Goal: Task Accomplishment & Management: Use online tool/utility

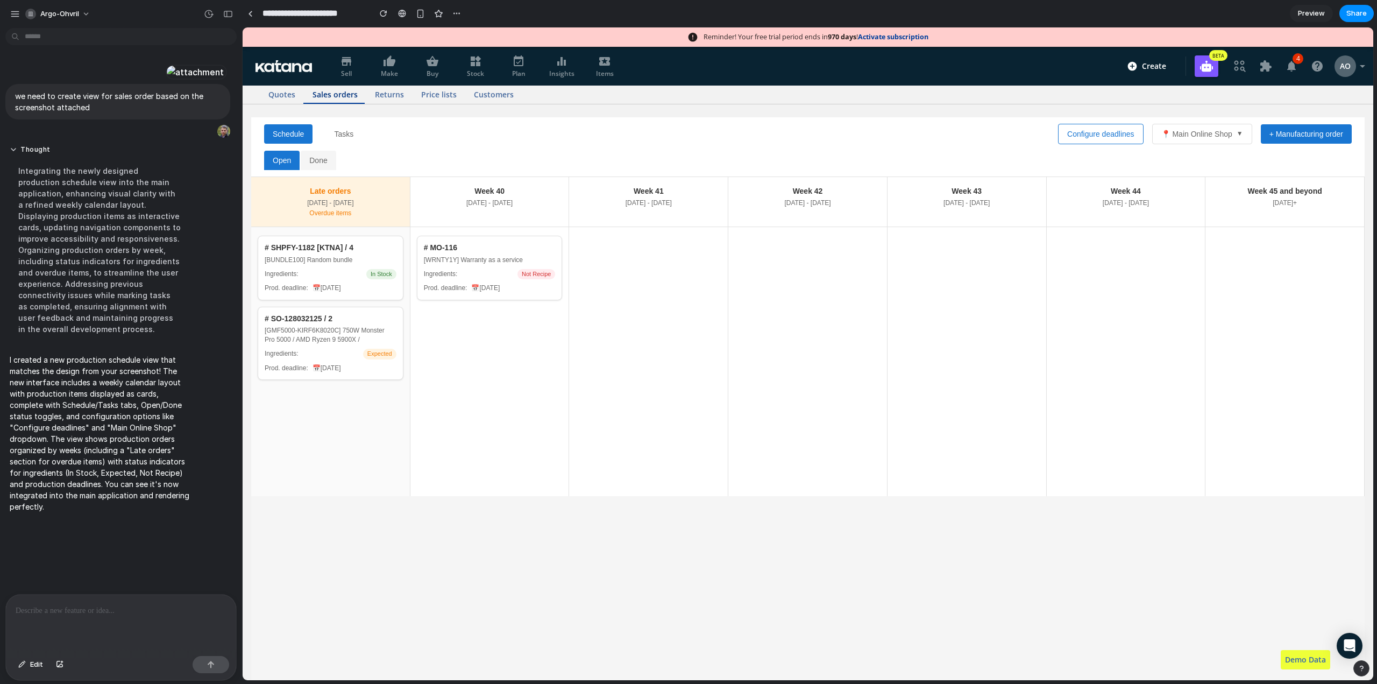
click at [1201, 127] on button "📍 Main Online Shop ▼" at bounding box center [1202, 134] width 100 height 20
click at [1201, 135] on button "📍 Main Online Shop ▼" at bounding box center [1202, 134] width 100 height 20
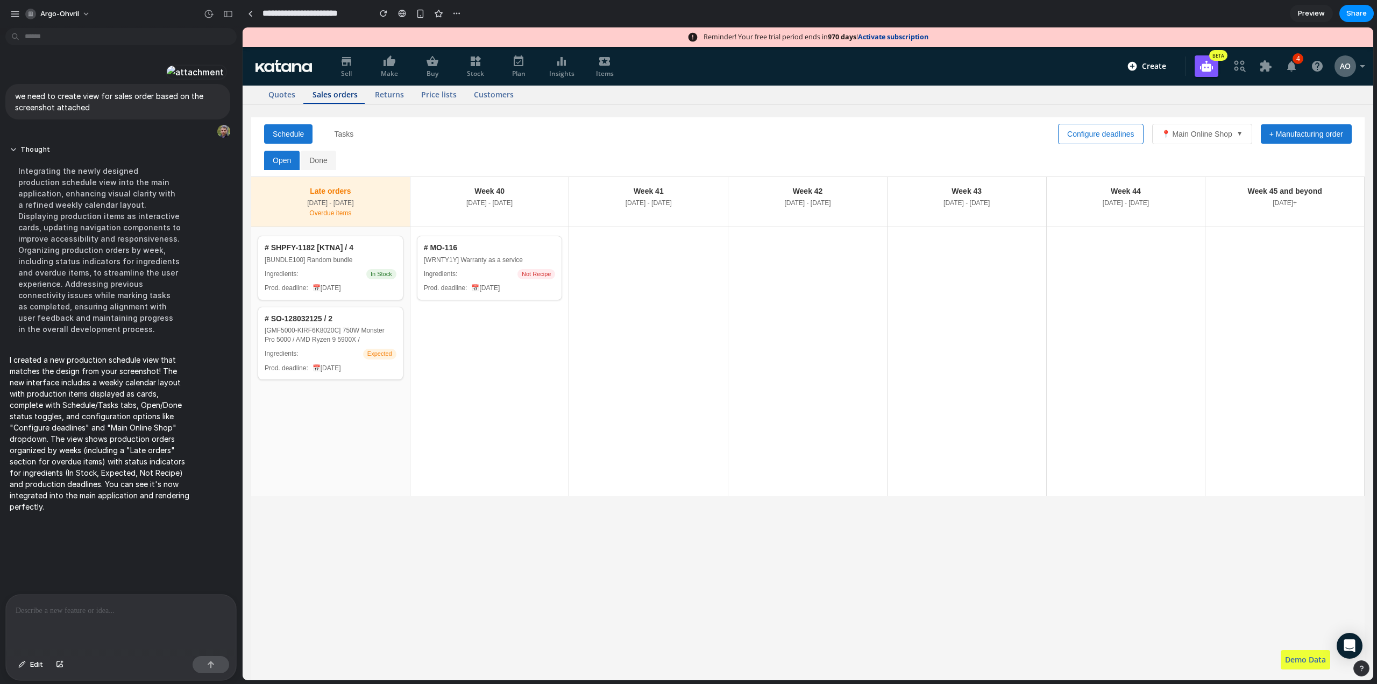
click at [1093, 133] on button "Configure deadlines" at bounding box center [1101, 134] width 86 height 20
click at [314, 162] on button "Done" at bounding box center [318, 160] width 35 height 19
click at [1287, 70] on icon "button" at bounding box center [1291, 66] width 9 height 11
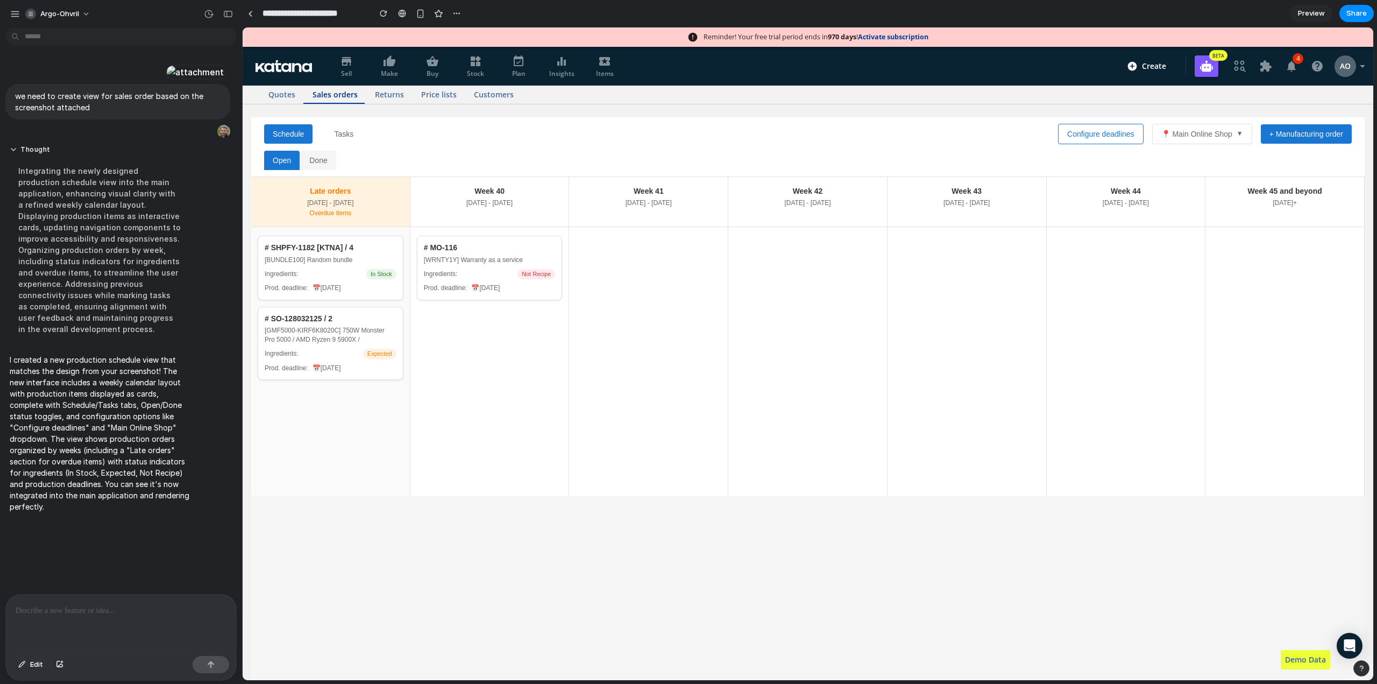
click at [401, 99] on span "Returns" at bounding box center [389, 94] width 29 height 13
click at [332, 98] on span "Sales orders" at bounding box center [335, 94] width 45 height 13
click at [81, 622] on div at bounding box center [121, 622] width 230 height 57
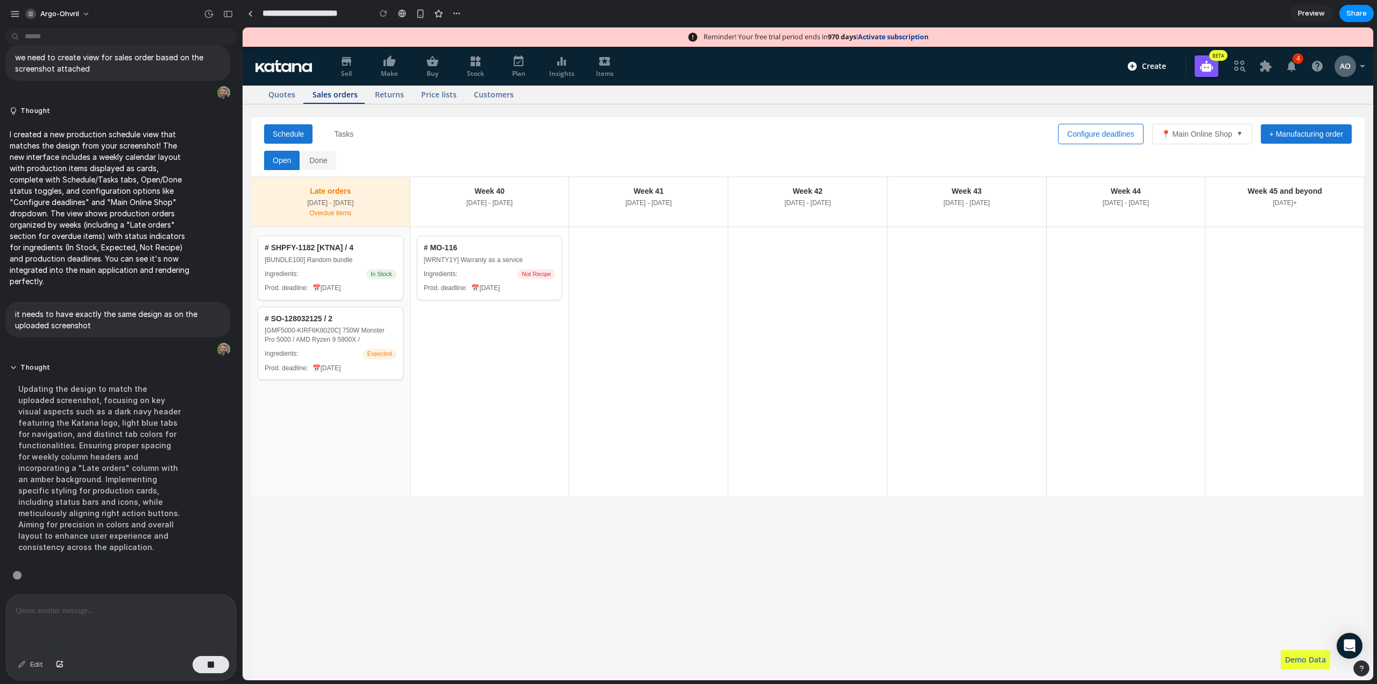
scroll to position [73, 0]
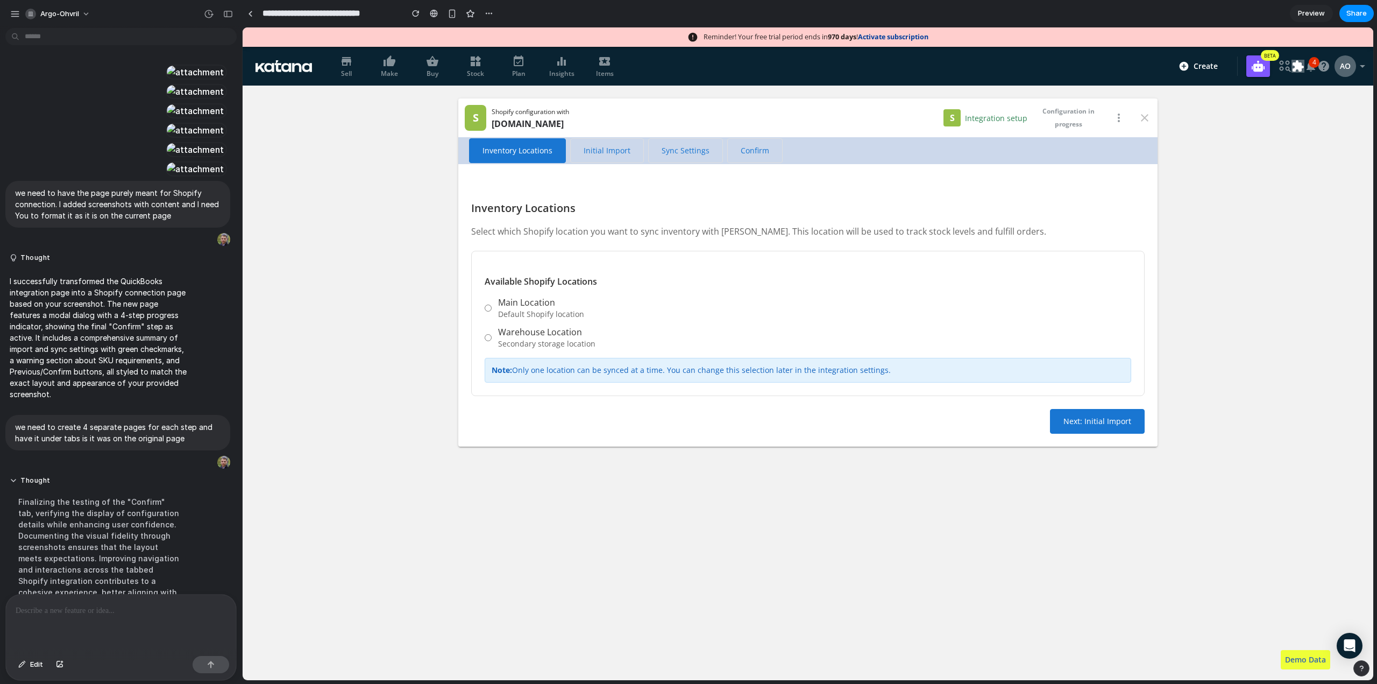
scroll to position [1114, 0]
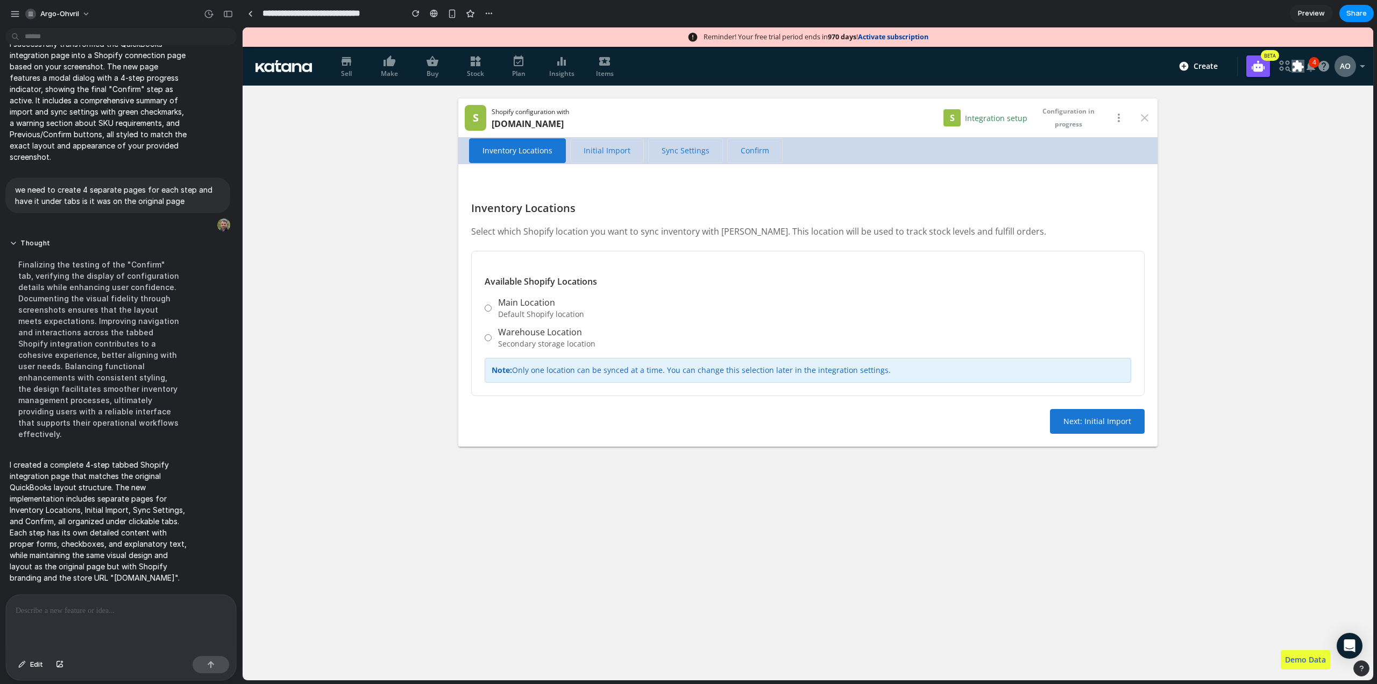
click at [600, 151] on span "Initial Import" at bounding box center [607, 150] width 47 height 11
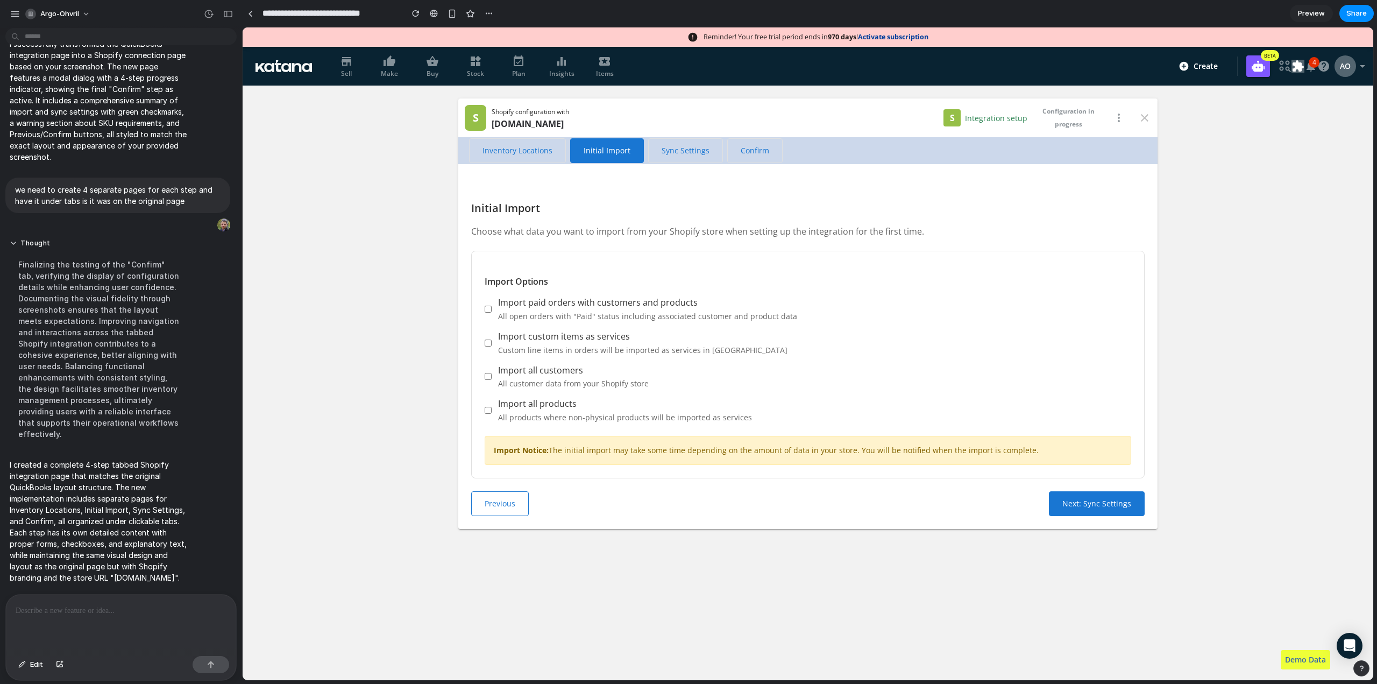
click at [665, 150] on span "Sync Settings" at bounding box center [686, 150] width 48 height 11
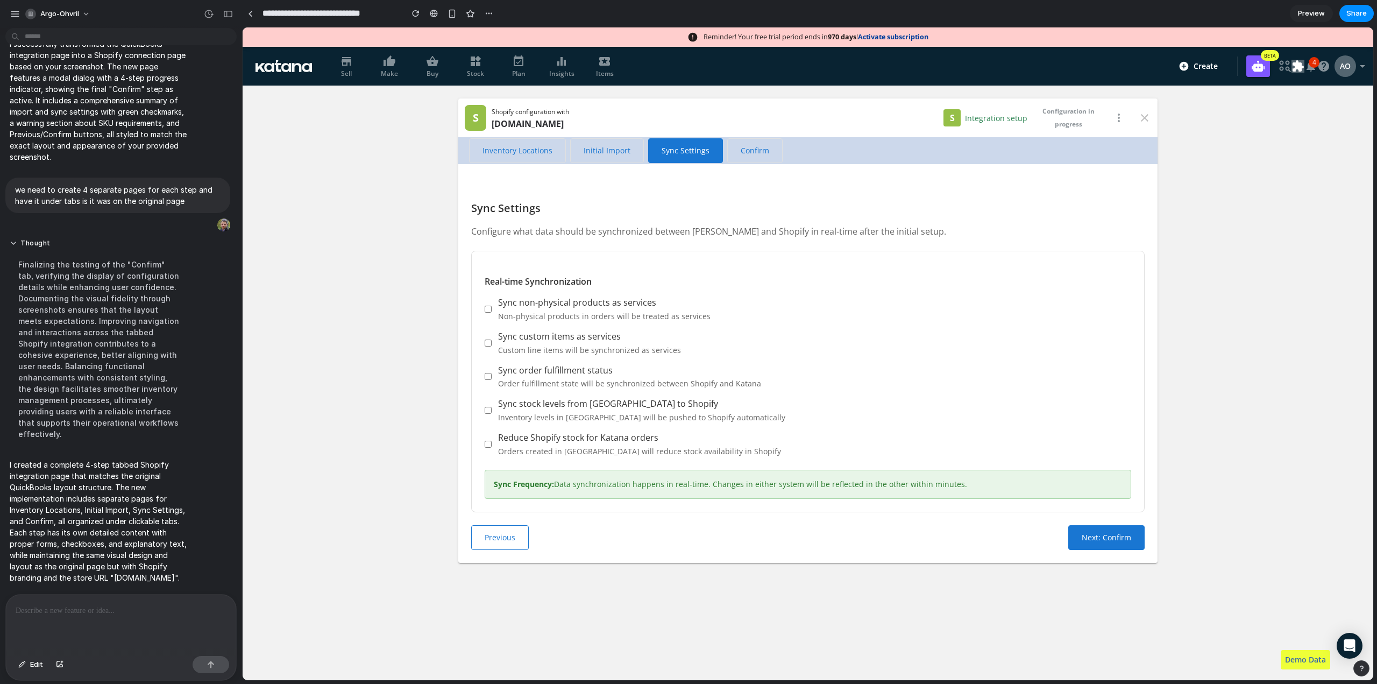
click at [741, 151] on span "Confirm" at bounding box center [755, 150] width 29 height 11
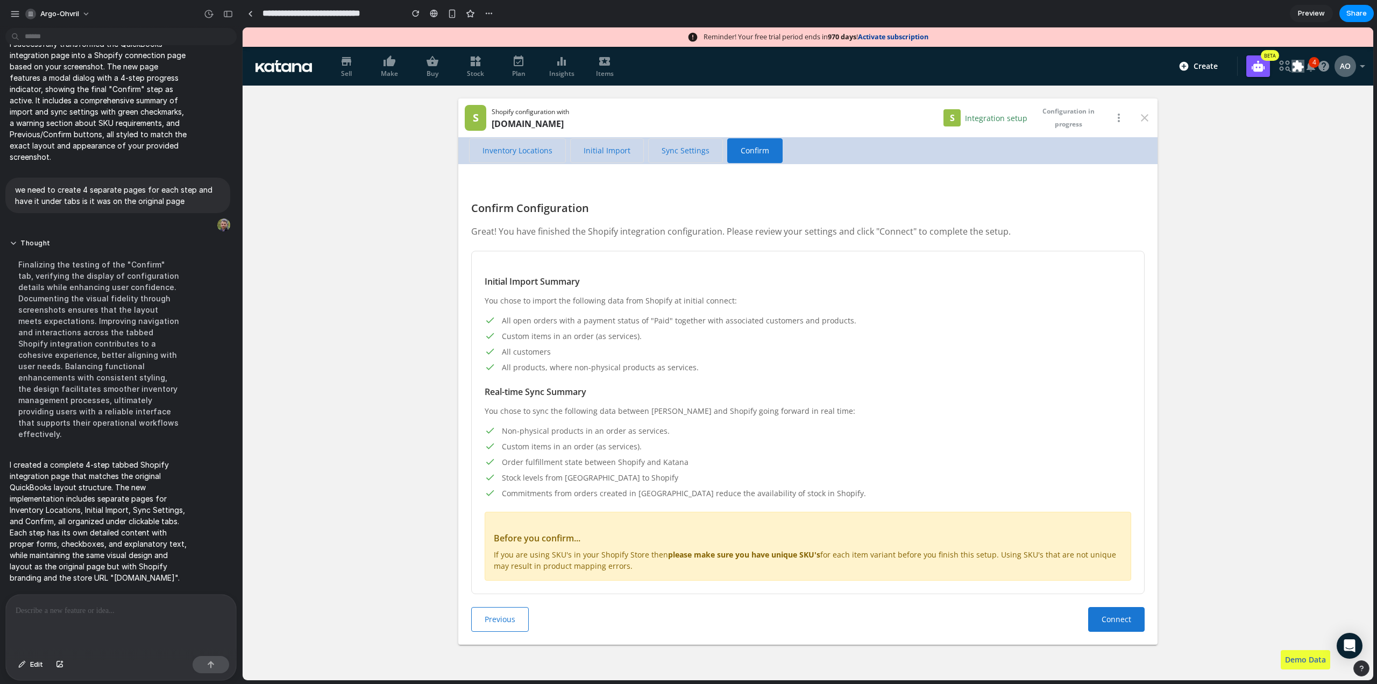
click at [515, 151] on span "Inventory Locations" at bounding box center [518, 150] width 70 height 11
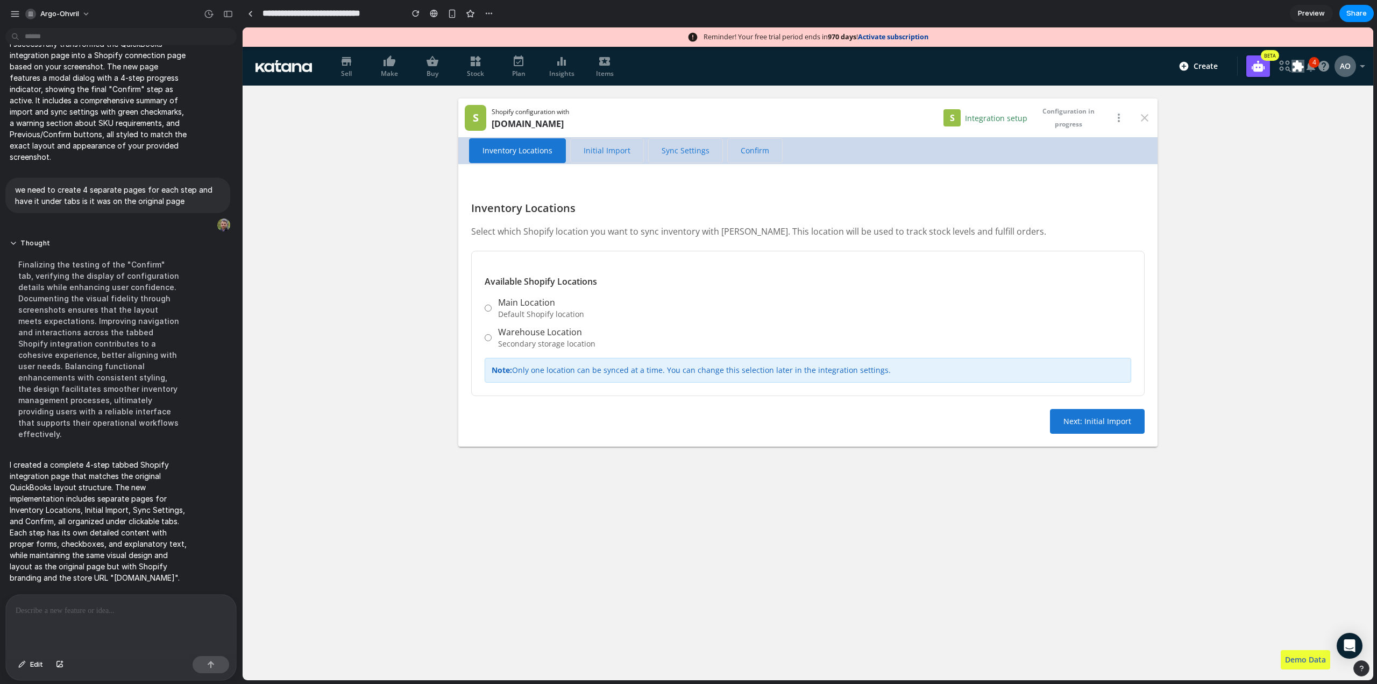
click at [590, 146] on span "Initial Import" at bounding box center [607, 150] width 47 height 11
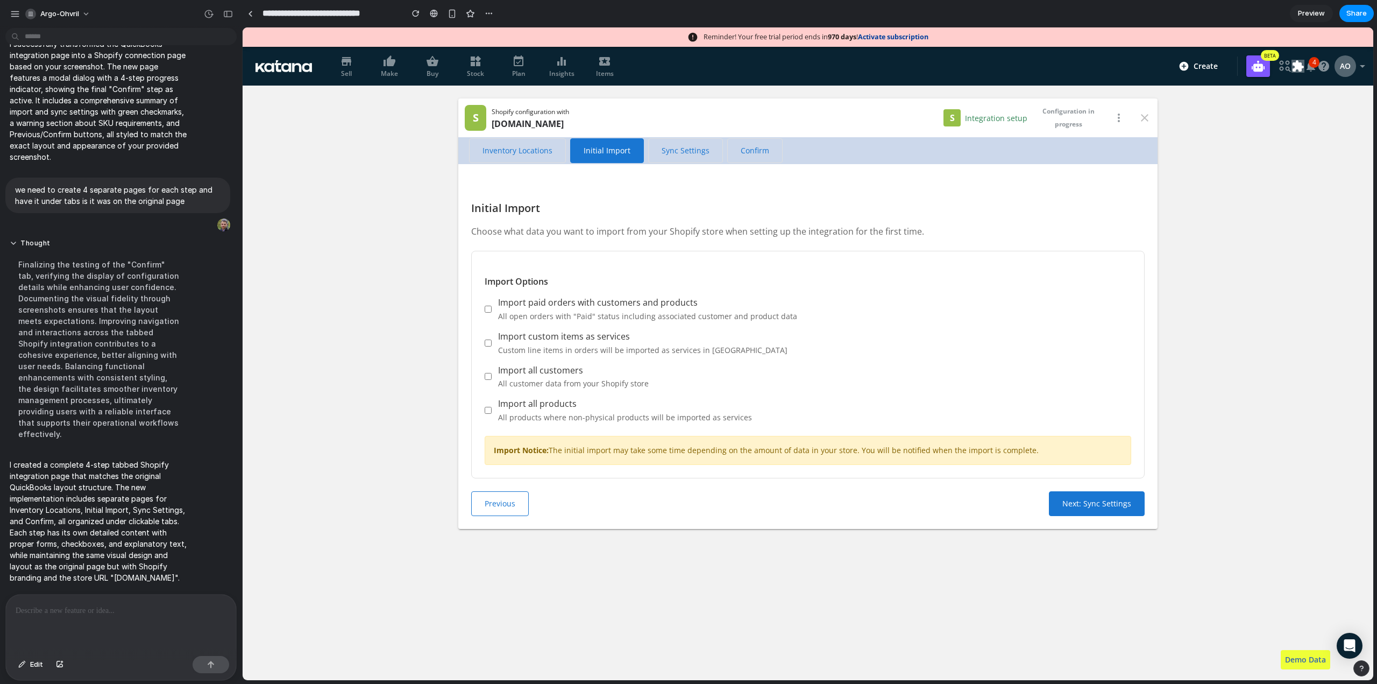
click at [662, 147] on span "Sync Settings" at bounding box center [686, 150] width 48 height 11
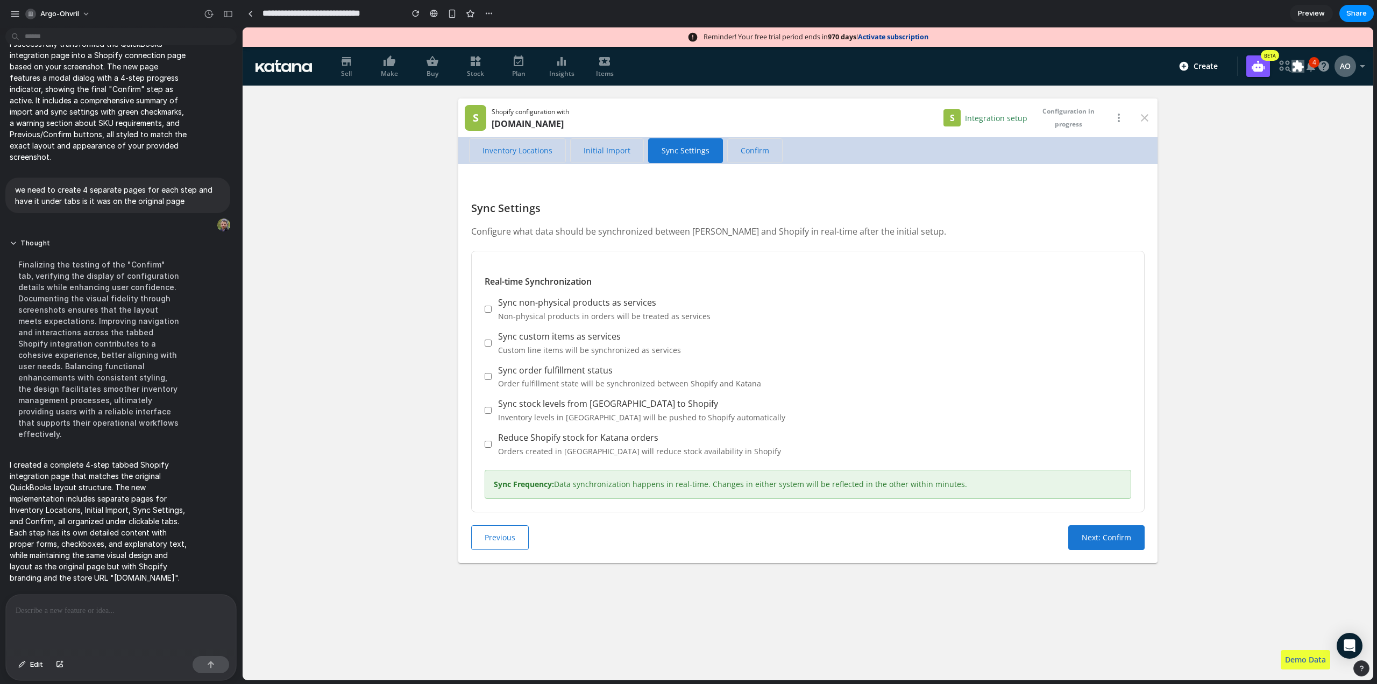
click at [720, 150] on div "Inventory Locations Initial Import Sync Settings Confirm" at bounding box center [807, 150] width 699 height 27
click at [748, 151] on span "Confirm" at bounding box center [755, 150] width 29 height 11
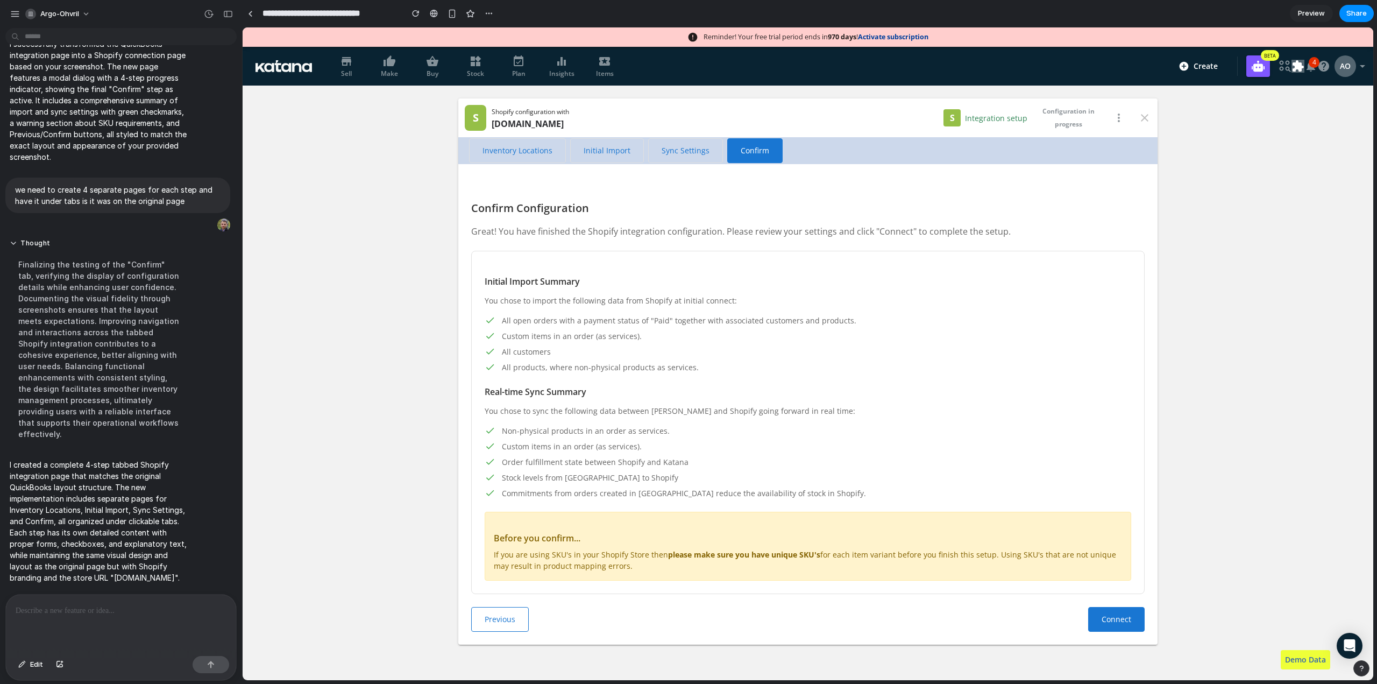
click at [521, 151] on span "Inventory Locations" at bounding box center [518, 150] width 70 height 11
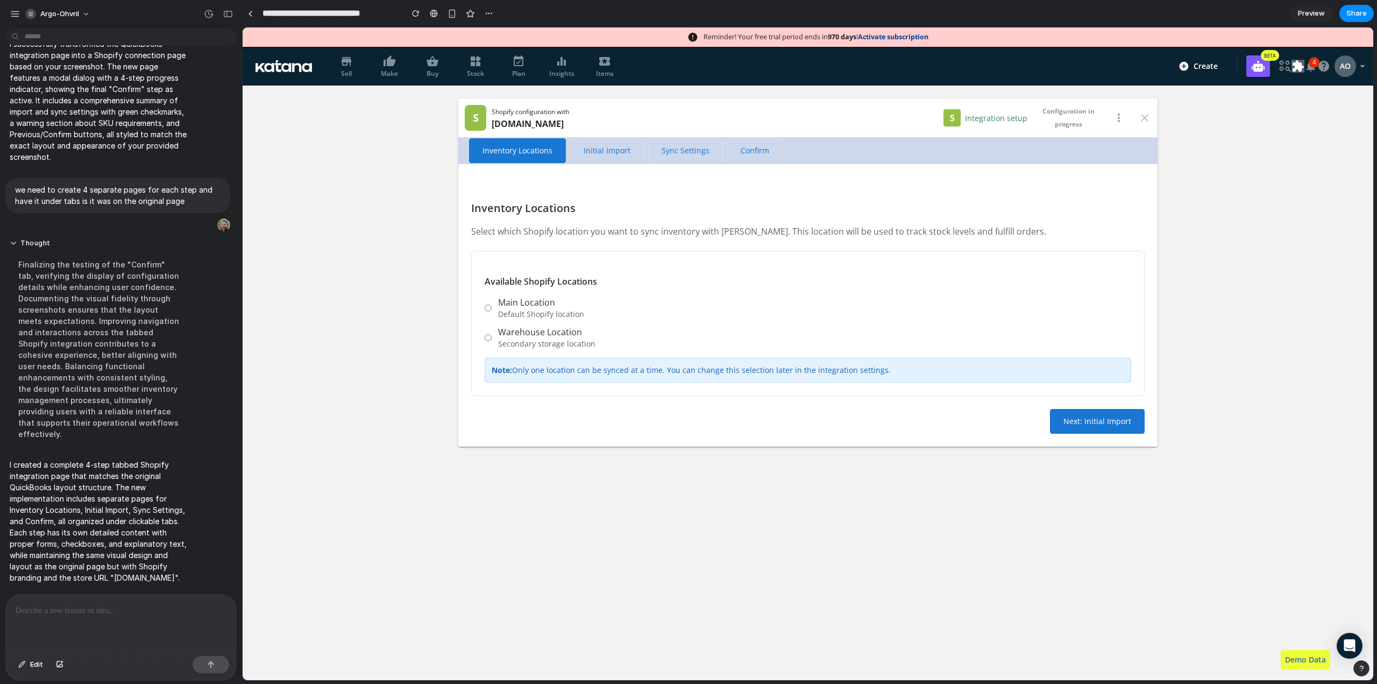
click at [611, 148] on span "Initial Import" at bounding box center [607, 150] width 47 height 11
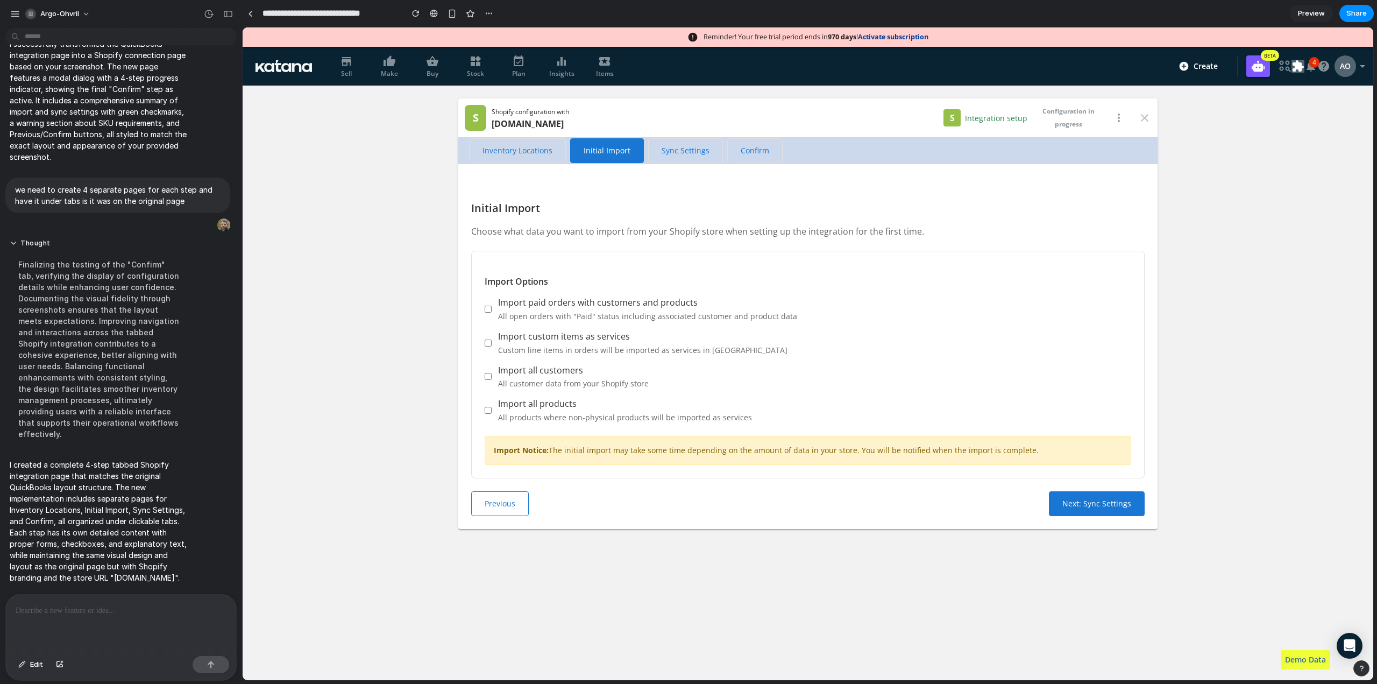
click at [662, 150] on span "Sync Settings" at bounding box center [686, 150] width 48 height 11
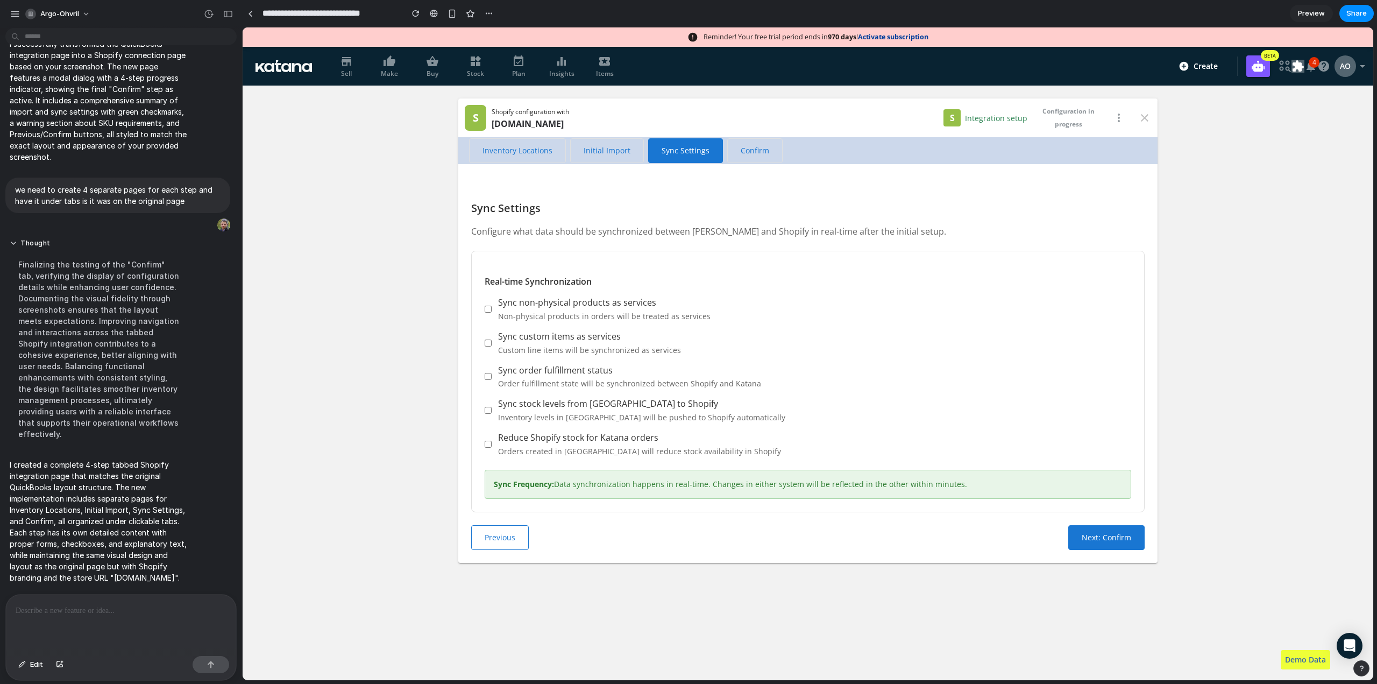
click at [744, 144] on button "Confirm" at bounding box center [754, 150] width 55 height 25
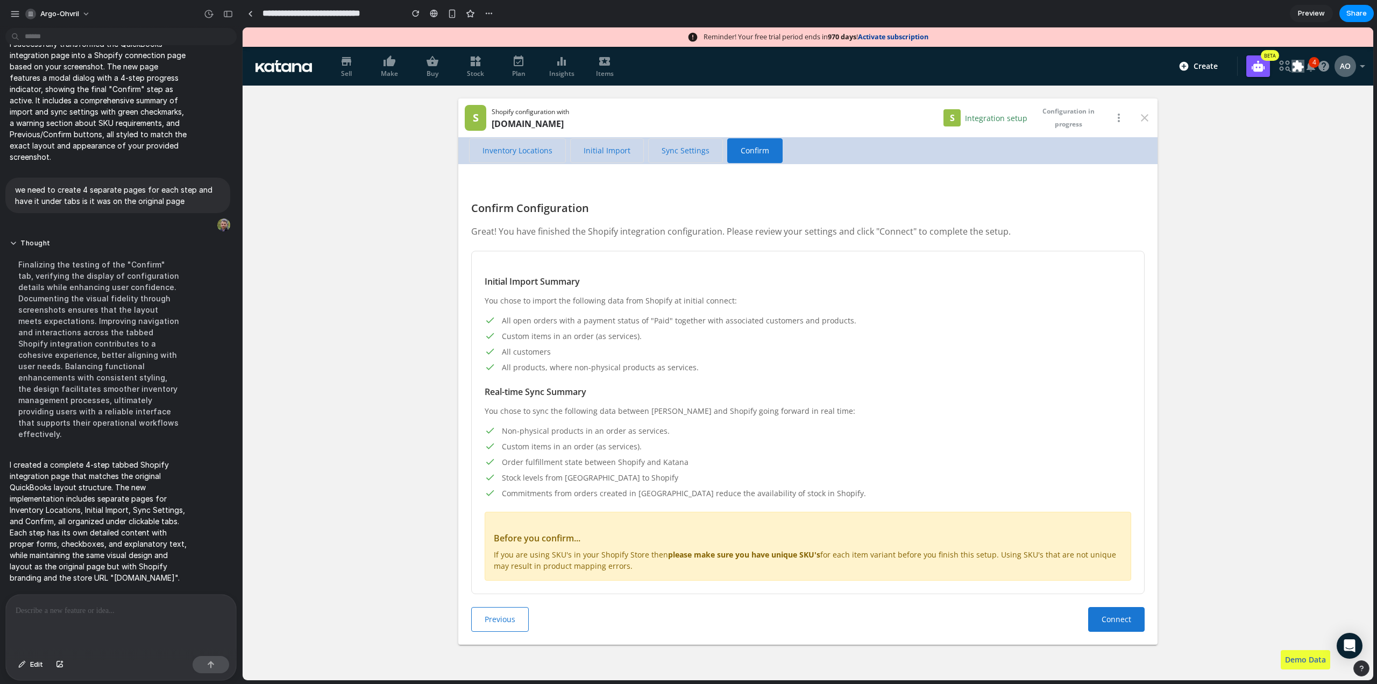
click at [504, 153] on span "Inventory Locations" at bounding box center [518, 150] width 70 height 11
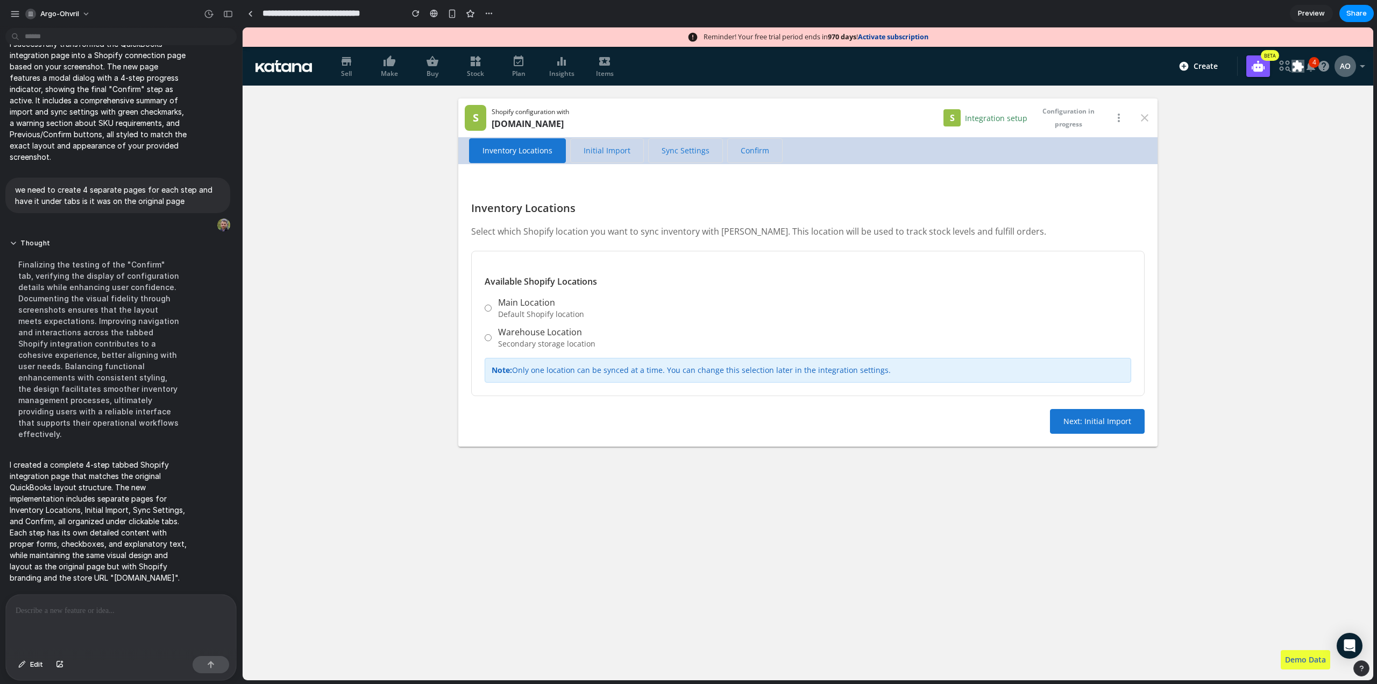
click at [54, 624] on div at bounding box center [121, 622] width 230 height 57
click at [605, 150] on span "Initial Import" at bounding box center [607, 150] width 47 height 11
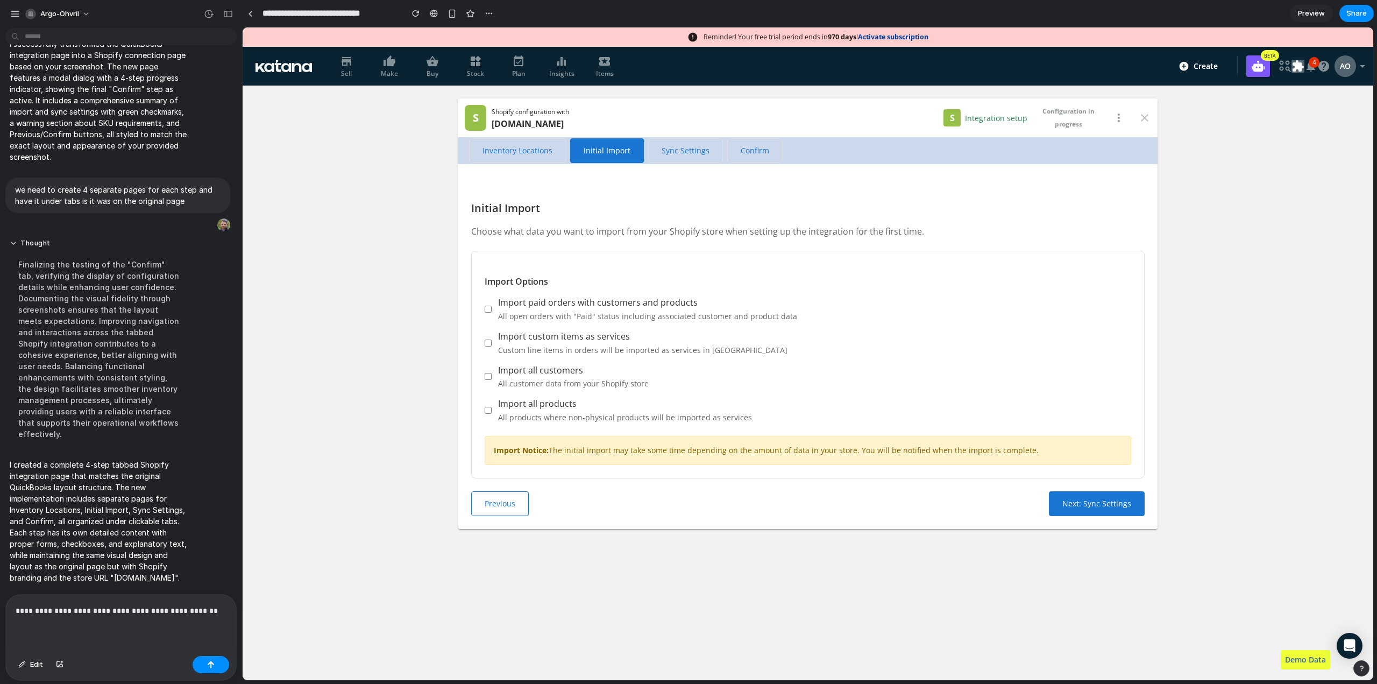
click at [690, 151] on span "Sync Settings" at bounding box center [686, 150] width 48 height 11
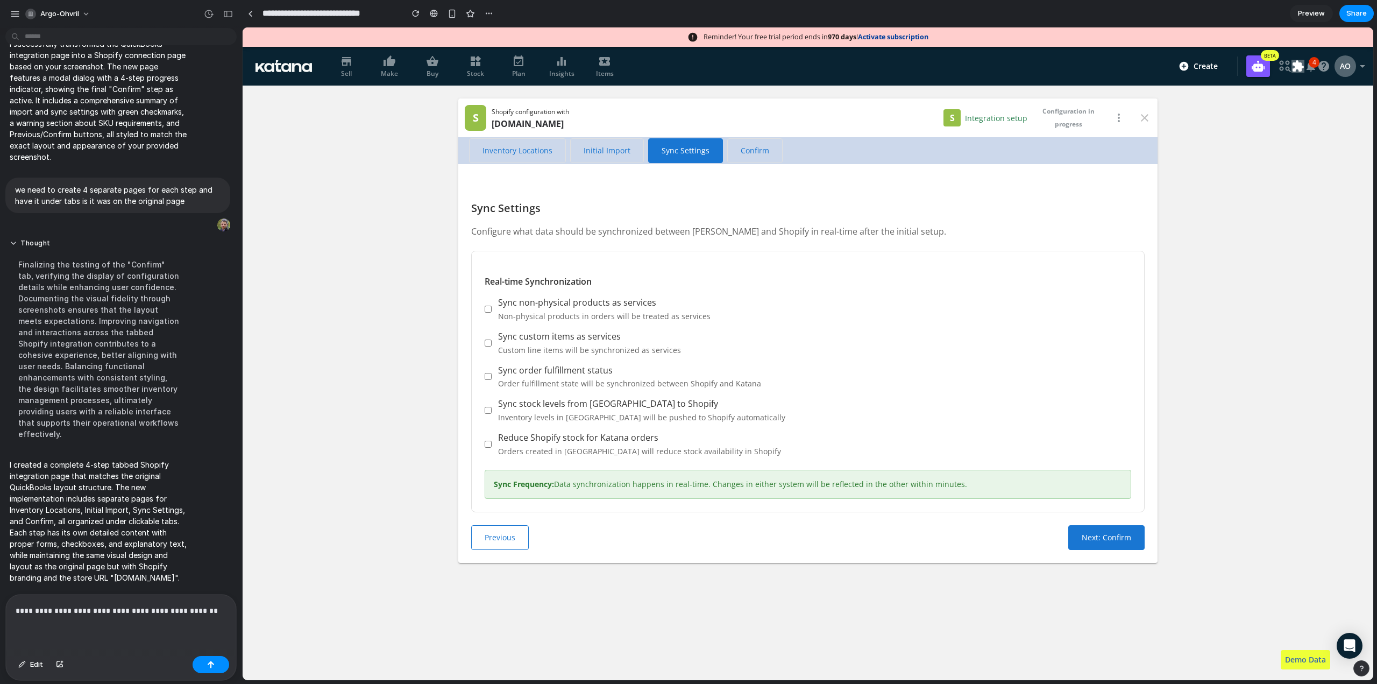
click at [755, 161] on button "Confirm" at bounding box center [754, 150] width 55 height 25
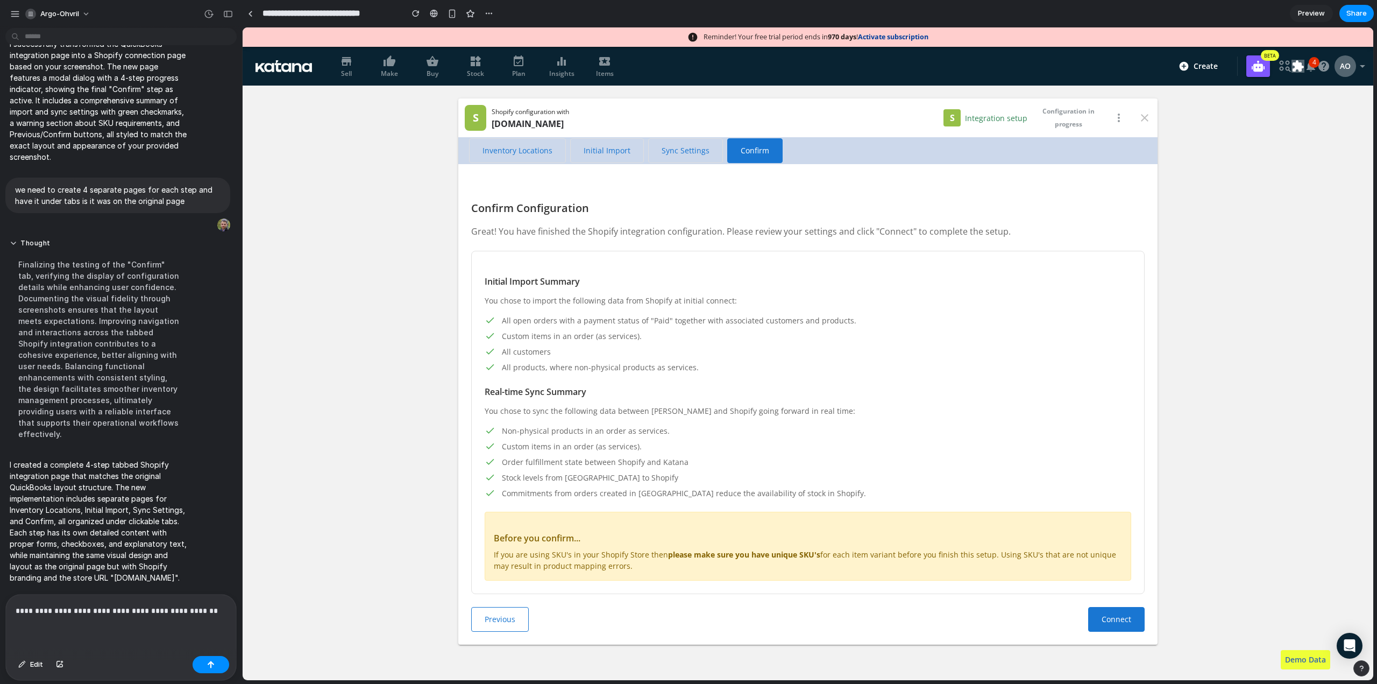
click at [529, 150] on span "Inventory Locations" at bounding box center [518, 150] width 70 height 11
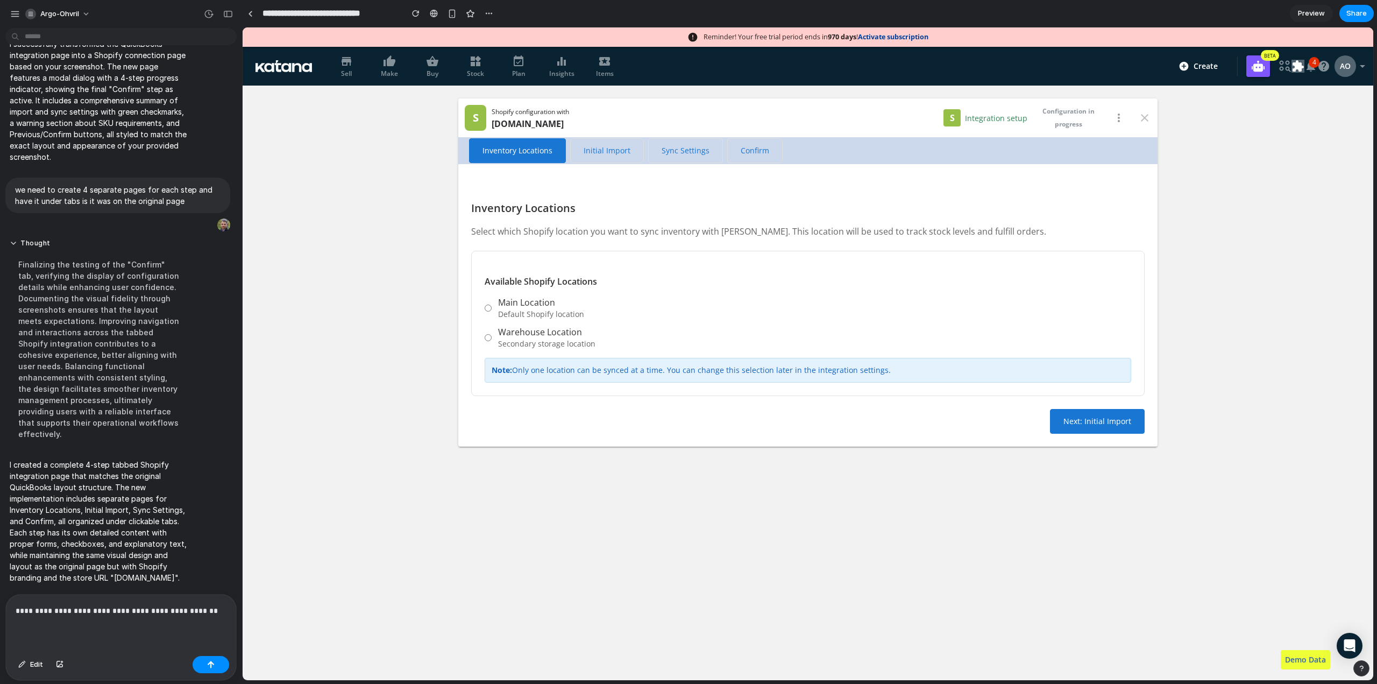
click at [210, 607] on p "**********" at bounding box center [119, 610] width 207 height 13
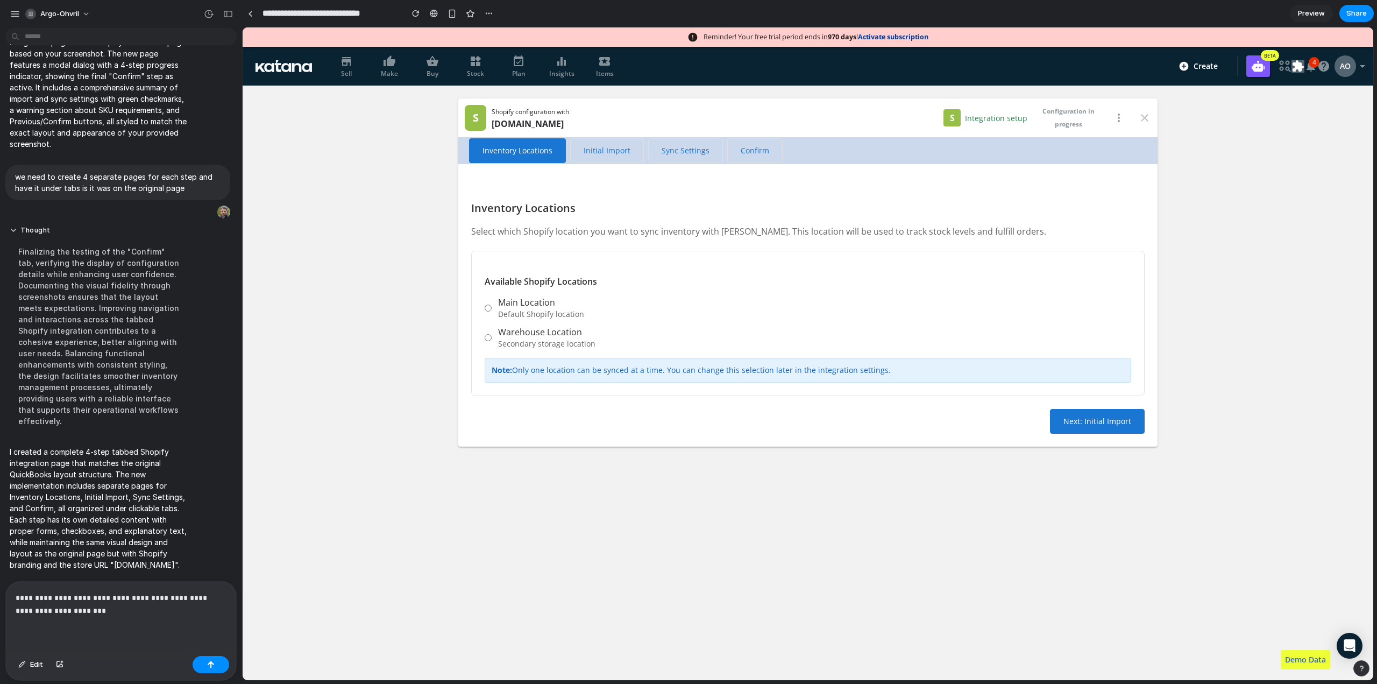
click at [174, 595] on p "**********" at bounding box center [119, 604] width 207 height 26
click at [135, 608] on p "**********" at bounding box center [119, 604] width 207 height 26
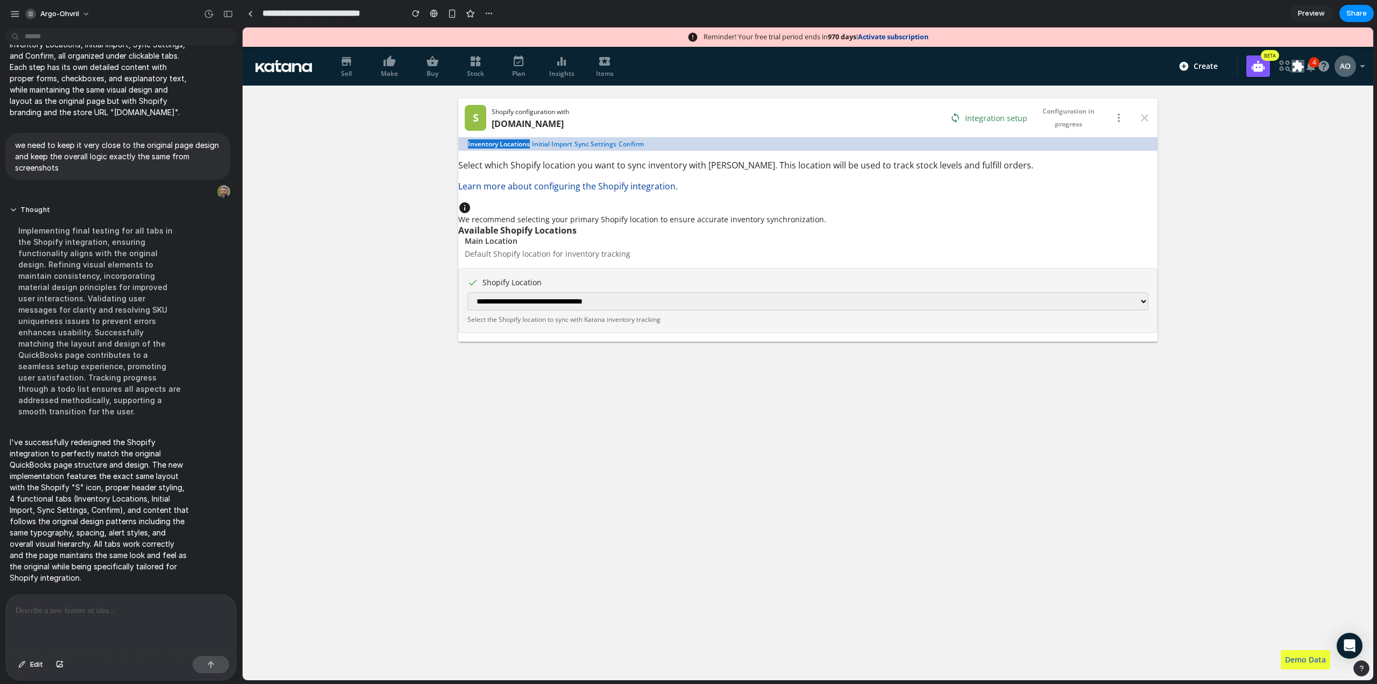
scroll to position [1382, 0]
click at [551, 141] on span "Initial Import" at bounding box center [552, 143] width 40 height 9
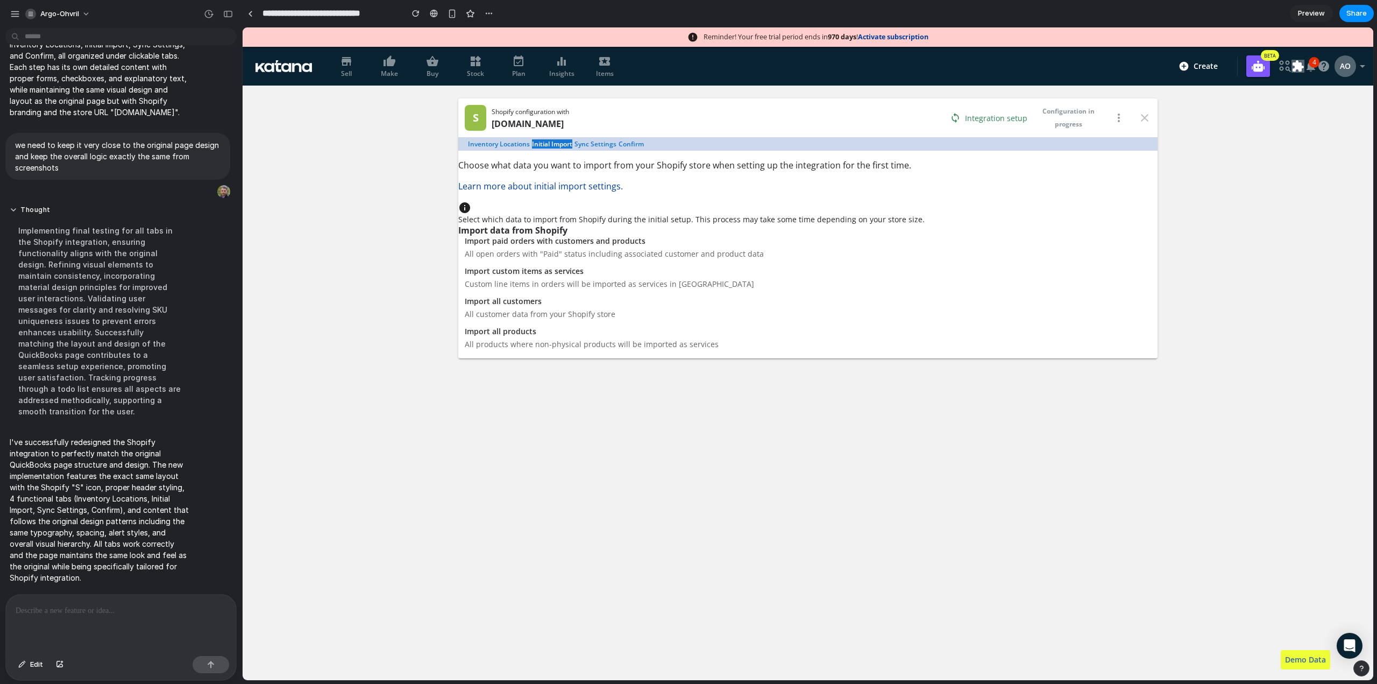
click at [582, 142] on span "Sync Settings" at bounding box center [596, 143] width 42 height 9
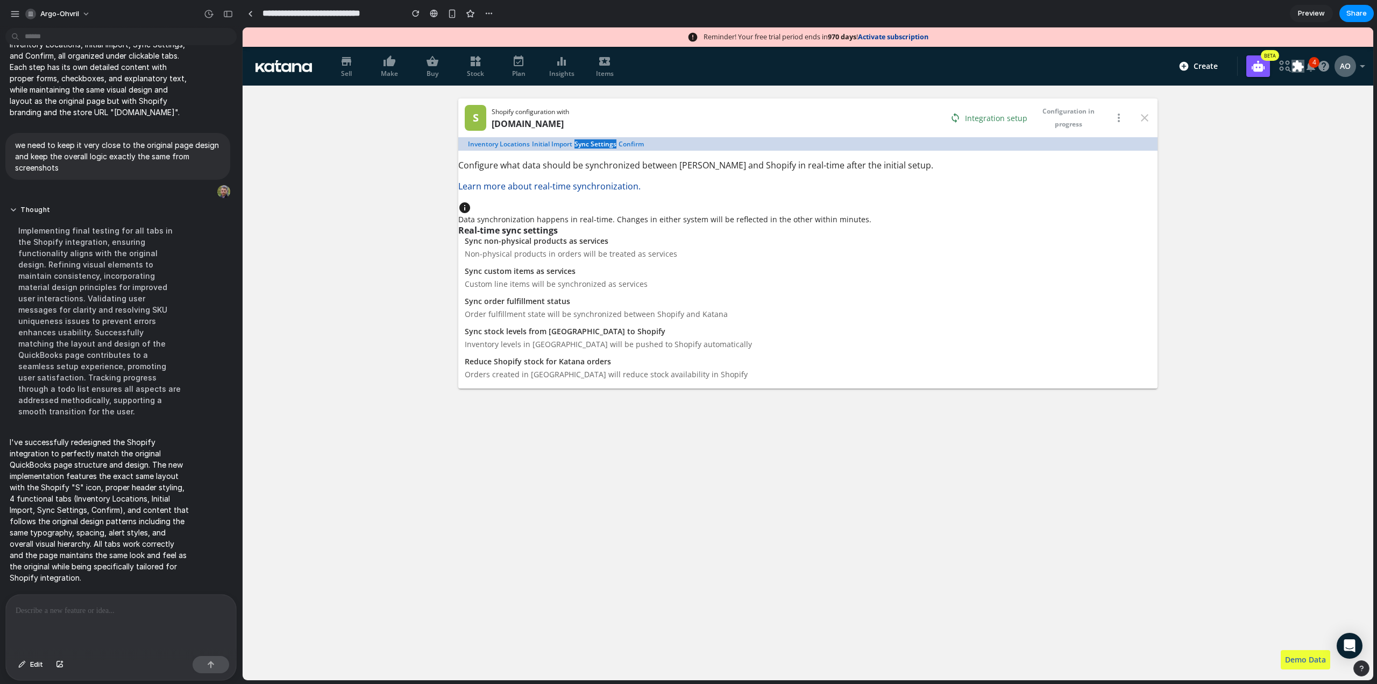
click at [631, 146] on span "Confirm" at bounding box center [631, 143] width 25 height 9
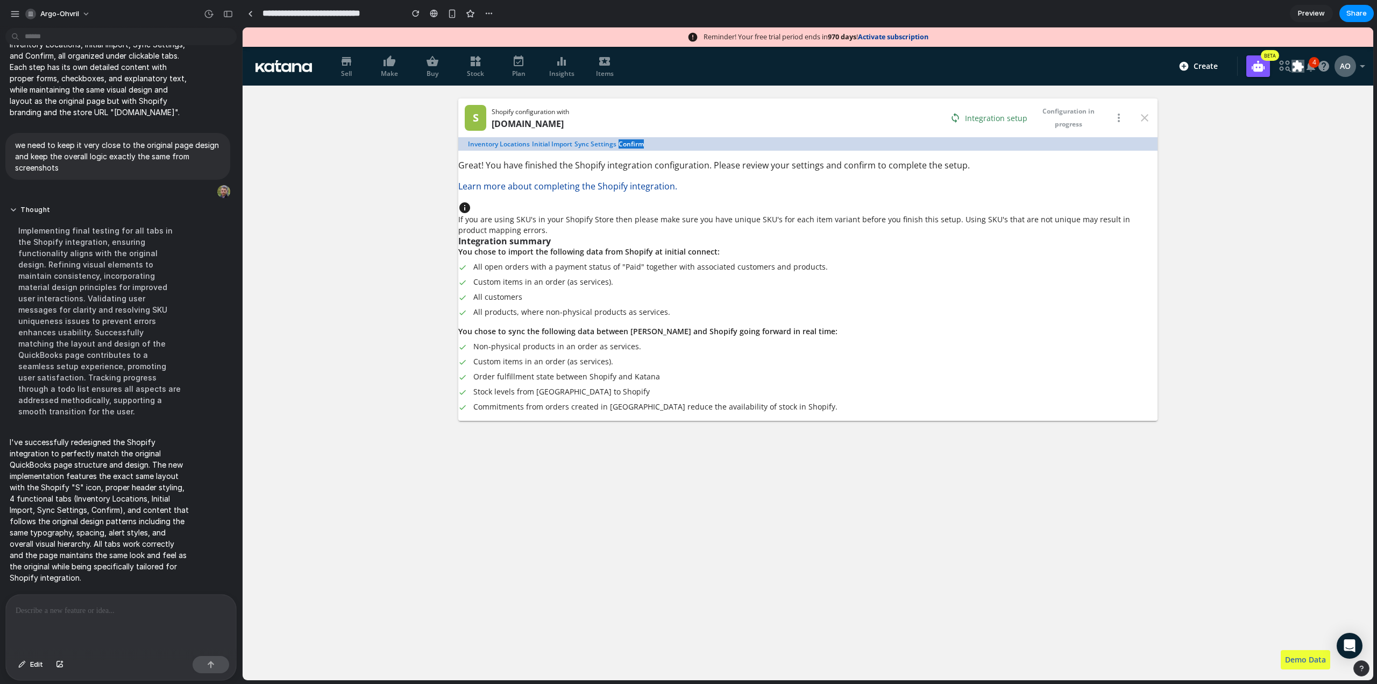
click at [487, 146] on span "Inventory Locations" at bounding box center [499, 143] width 62 height 9
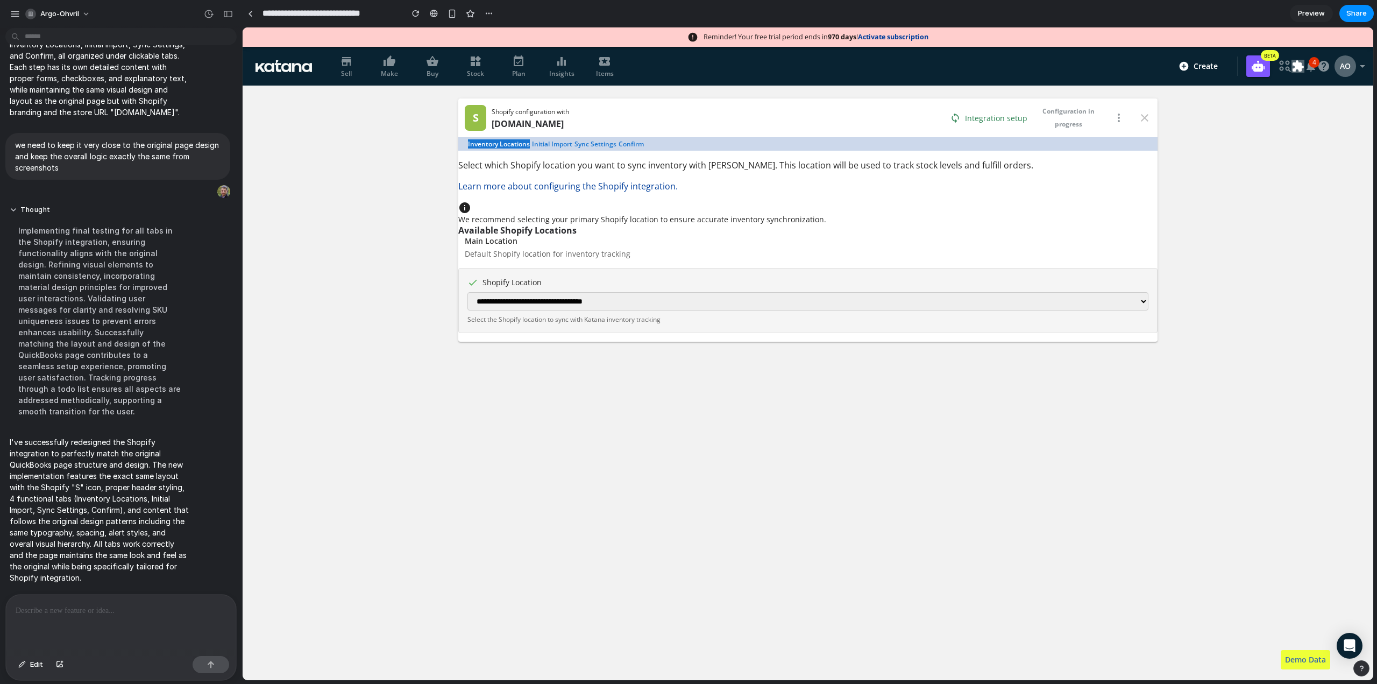
click at [546, 144] on span "Initial Import" at bounding box center [552, 143] width 40 height 9
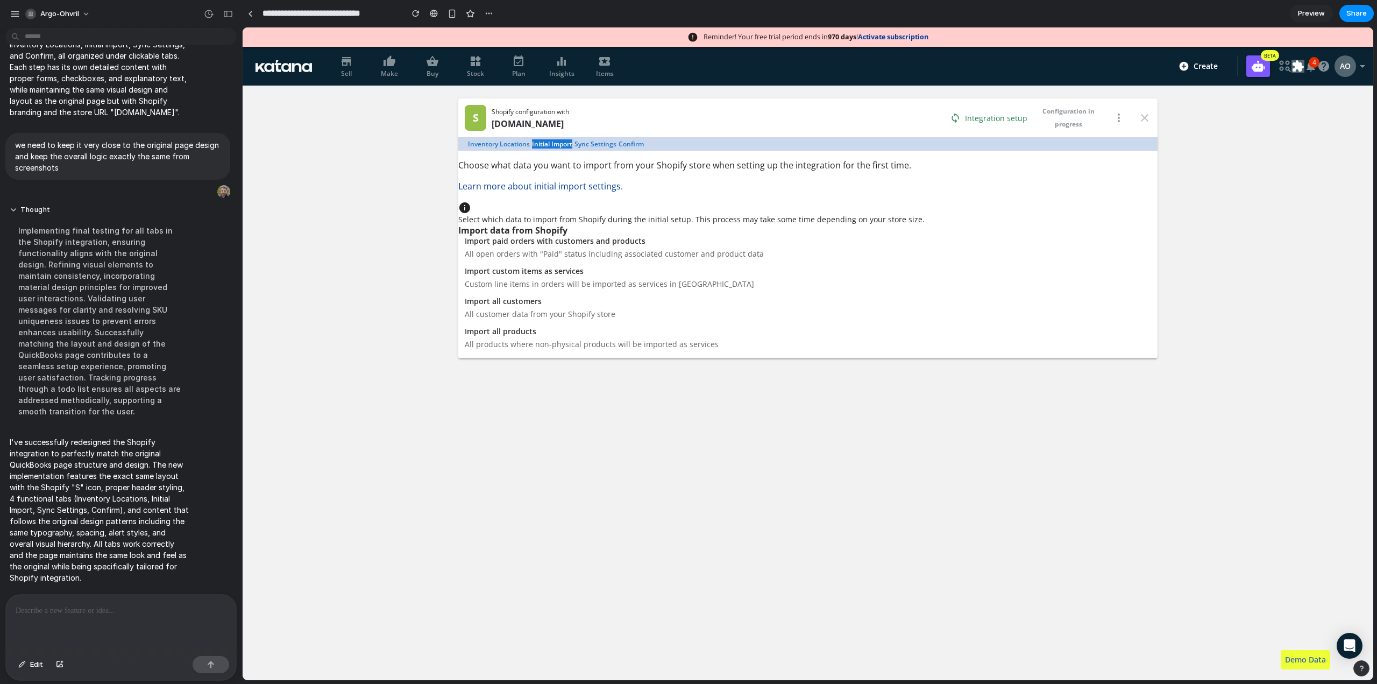
click at [592, 143] on span "Sync Settings" at bounding box center [596, 143] width 42 height 9
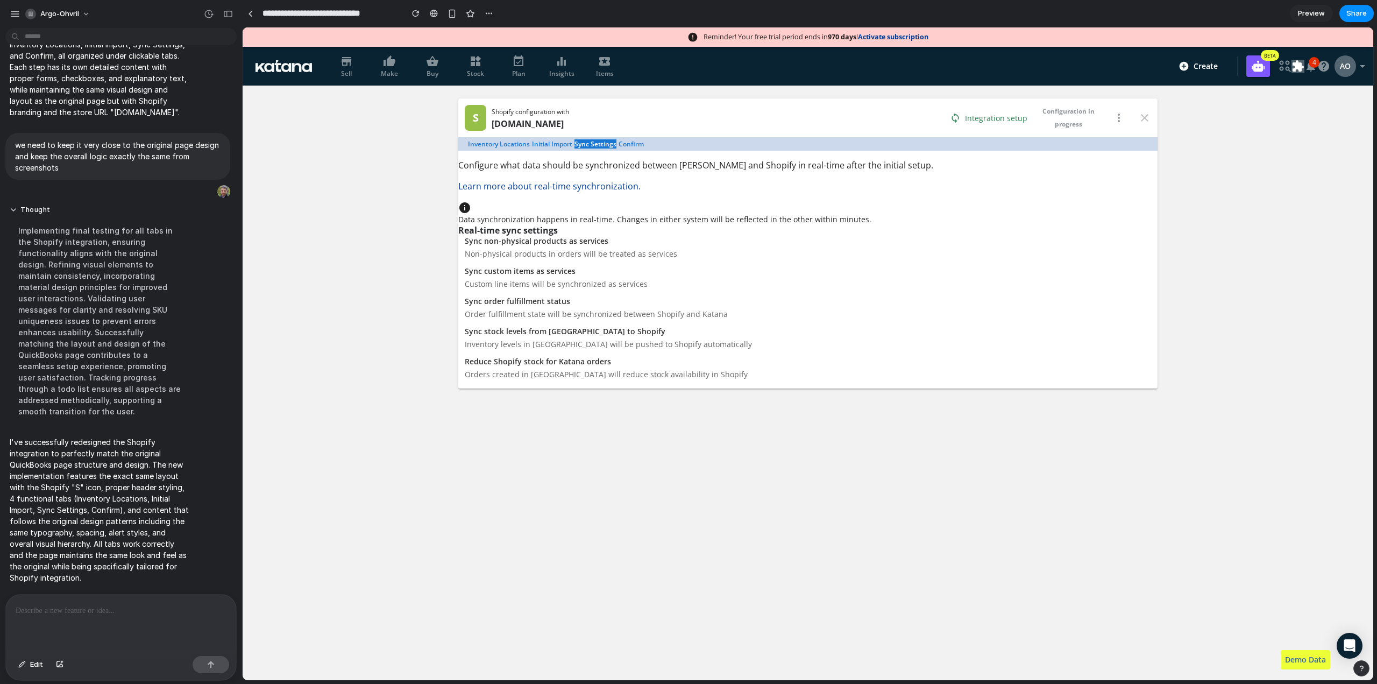
click at [617, 142] on div "Inventory Locations Initial Import Sync Settings Confirm" at bounding box center [807, 143] width 699 height 13
click at [624, 142] on span "Confirm" at bounding box center [631, 143] width 25 height 9
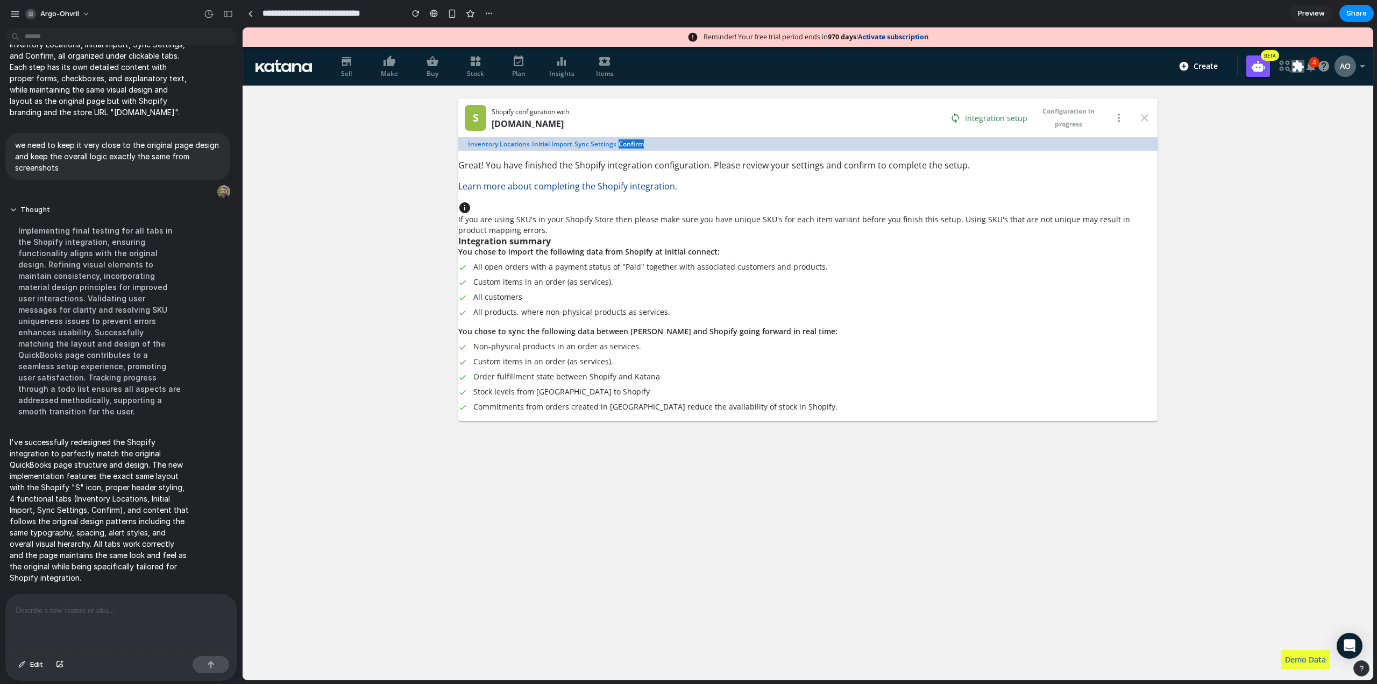
click at [482, 143] on span "Inventory Locations" at bounding box center [499, 143] width 62 height 9
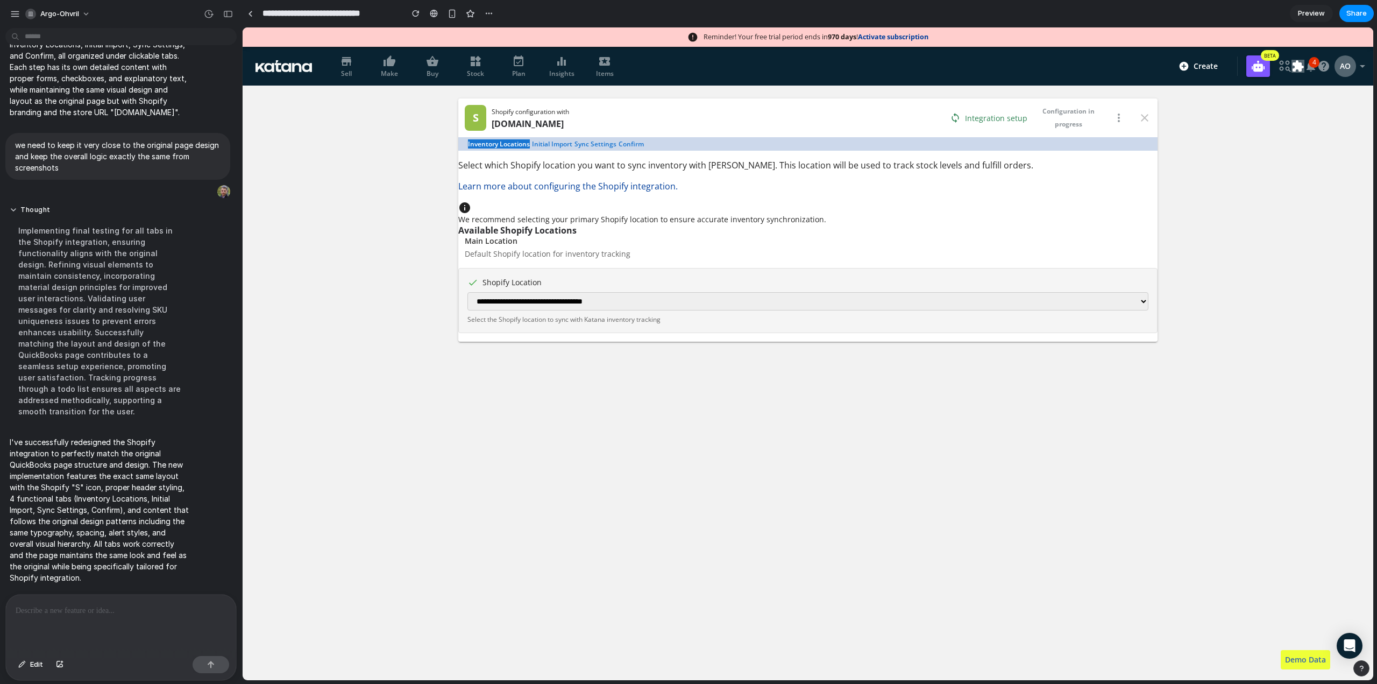
click at [578, 301] on select "**********" at bounding box center [808, 301] width 681 height 18
select select "*********"
click at [468, 292] on select "**********" at bounding box center [808, 301] width 681 height 18
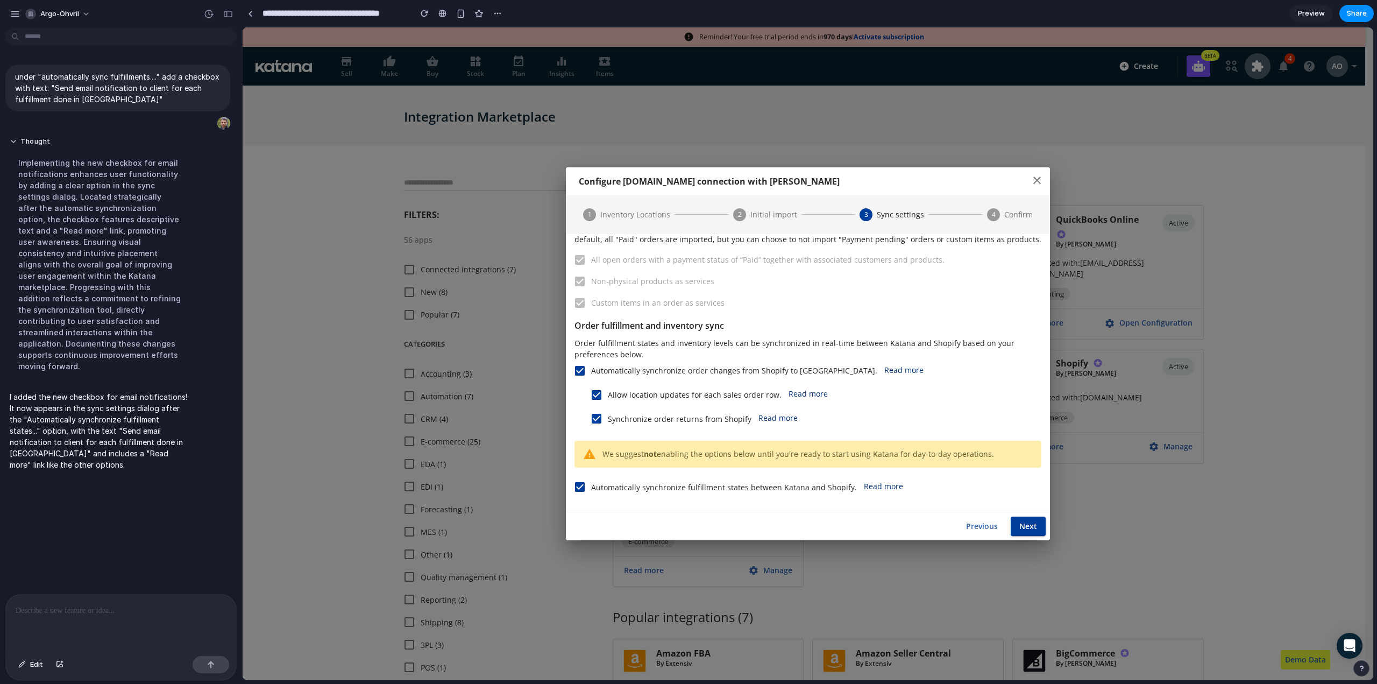
scroll to position [114, 0]
